Goal: Find specific page/section: Find specific page/section

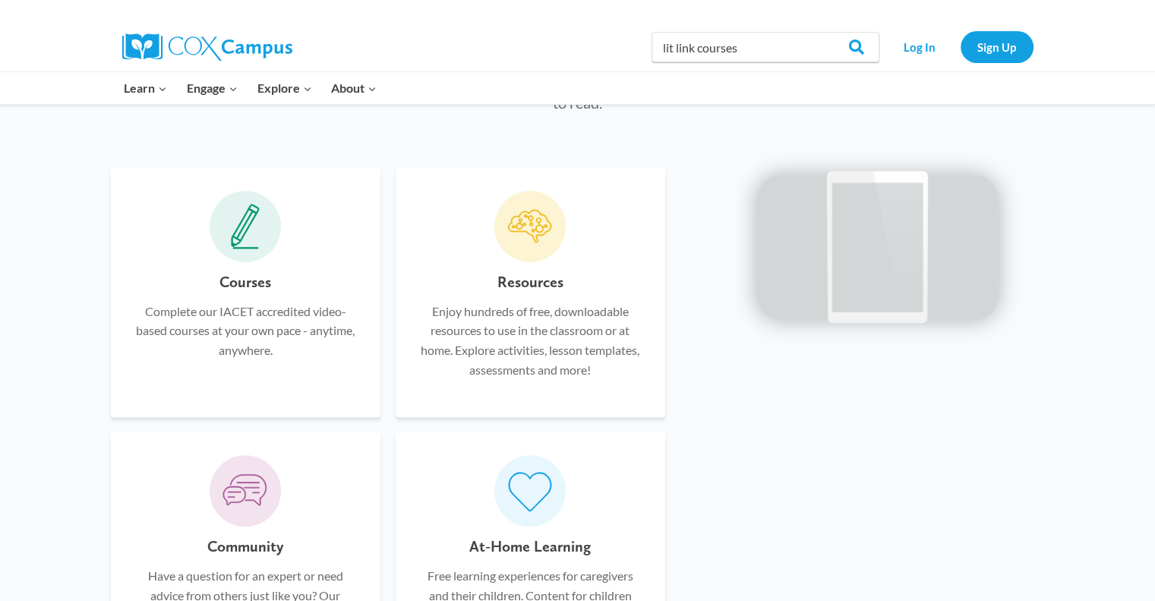
scroll to position [850, 0]
click at [521, 267] on div "Resources Enjoy hundreds of free, downloadable resources to use in the classroo…" at bounding box center [531, 291] width 270 height 249
click at [525, 313] on p "Enjoy hundreds of free, downloadable resources to use in the classroom or at ho…" at bounding box center [530, 339] width 224 height 77
click at [531, 255] on span at bounding box center [529, 225] width 71 height 71
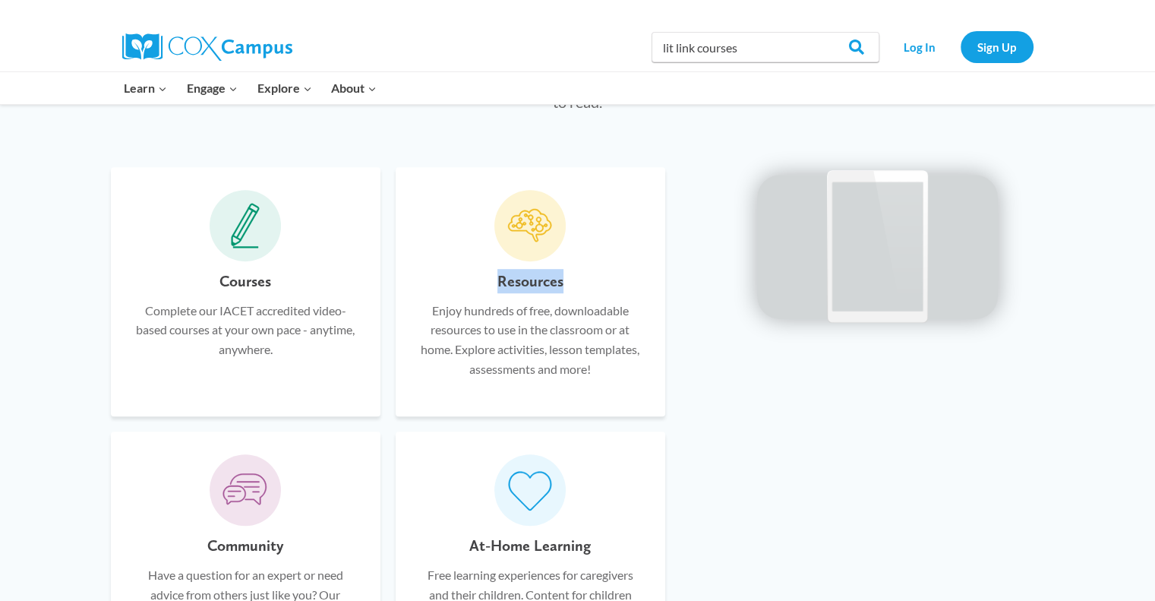
click at [531, 255] on span at bounding box center [529, 225] width 71 height 71
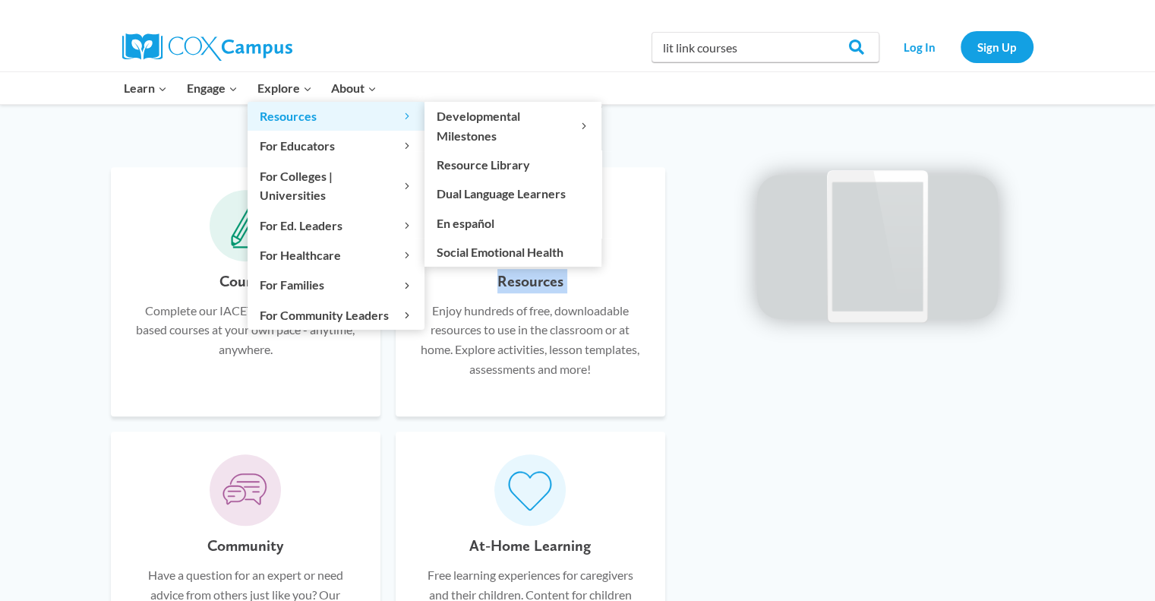
click at [284, 109] on span "Resources Expand" at bounding box center [336, 116] width 153 height 20
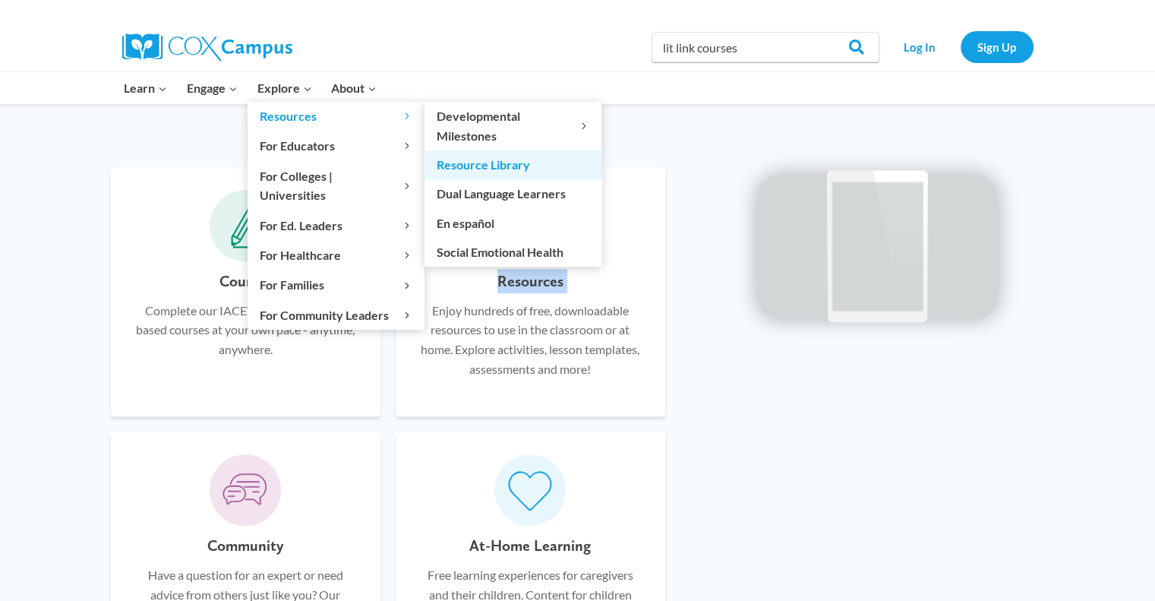
click at [468, 170] on link "Resource Library" at bounding box center [512, 164] width 177 height 29
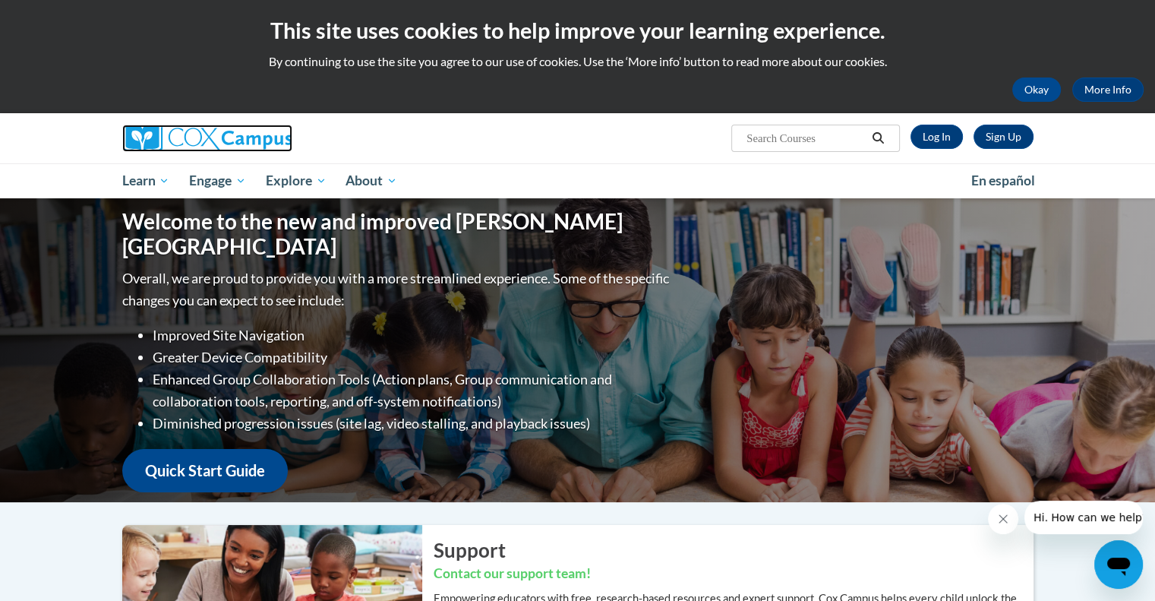
click at [200, 137] on img at bounding box center [207, 138] width 170 height 27
